Goal: Transaction & Acquisition: Purchase product/service

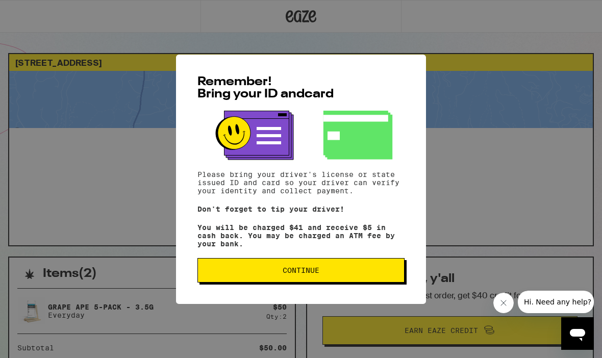
click at [277, 281] on button "Continue" at bounding box center [301, 270] width 207 height 25
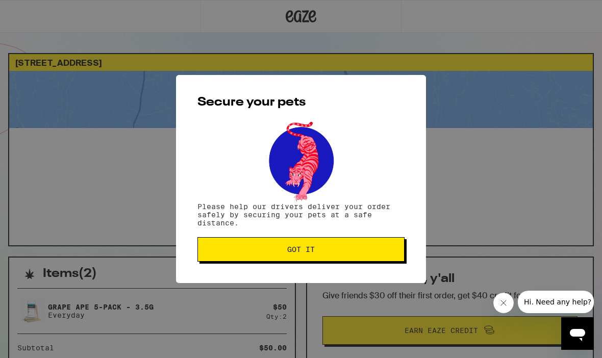
click at [268, 252] on span "Got it" at bounding box center [301, 249] width 190 height 7
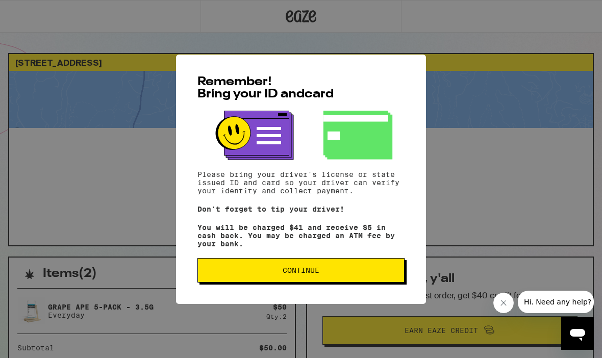
click at [275, 274] on span "Continue" at bounding box center [301, 270] width 190 height 7
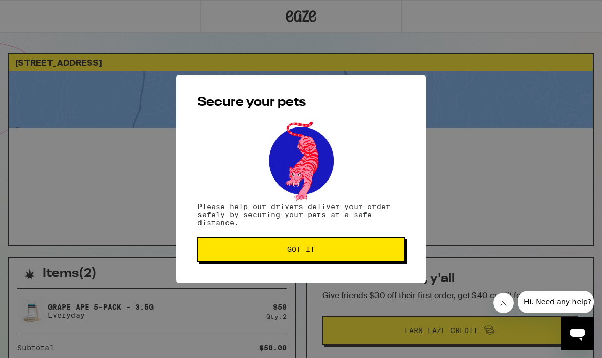
click at [272, 260] on button "Got it" at bounding box center [301, 249] width 207 height 25
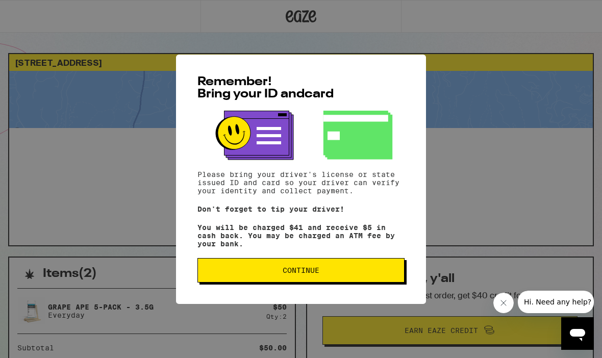
click at [273, 282] on button "Continue" at bounding box center [301, 270] width 207 height 25
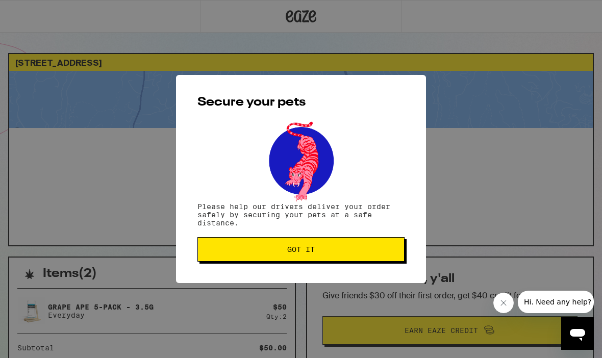
click at [263, 261] on button "Got it" at bounding box center [301, 249] width 207 height 25
